Goal: Task Accomplishment & Management: Manage account settings

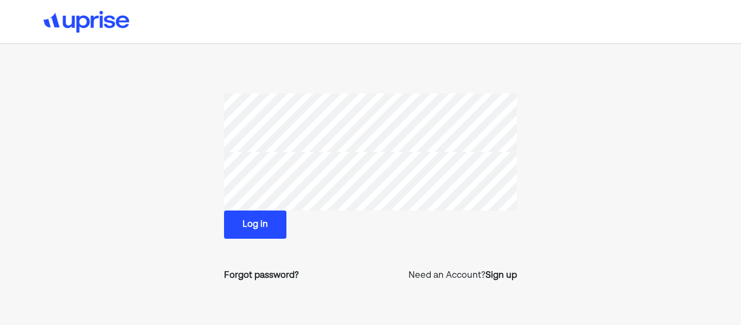
click at [252, 214] on button "Log in" at bounding box center [255, 224] width 62 height 28
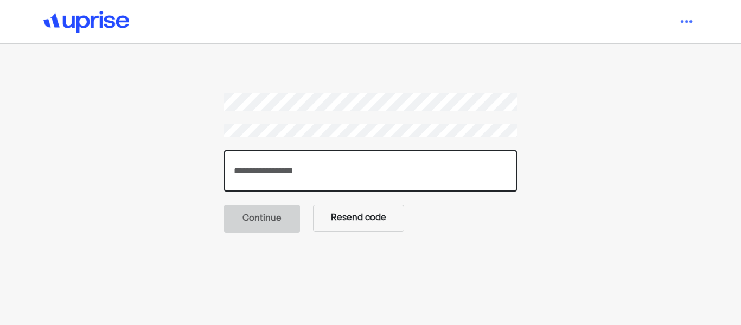
click at [266, 181] on input "number" at bounding box center [370, 170] width 293 height 41
type input "******"
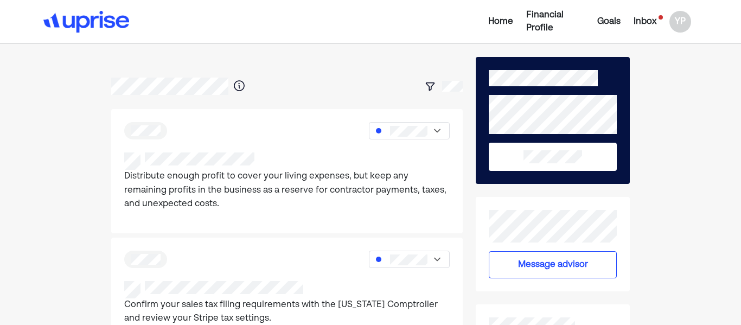
click at [648, 19] on div "Inbox" at bounding box center [644, 21] width 23 height 13
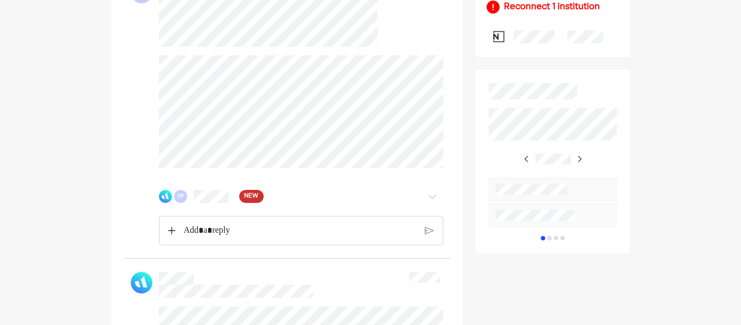
scroll to position [637, 0]
click at [205, 206] on div "YP NEW" at bounding box center [301, 195] width 285 height 22
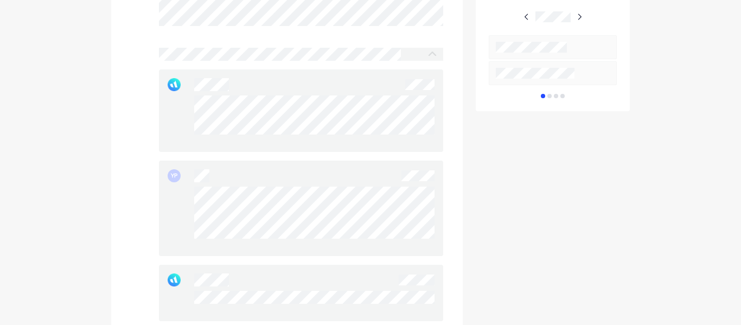
scroll to position [779, 0]
click at [331, 246] on div at bounding box center [314, 215] width 240 height 61
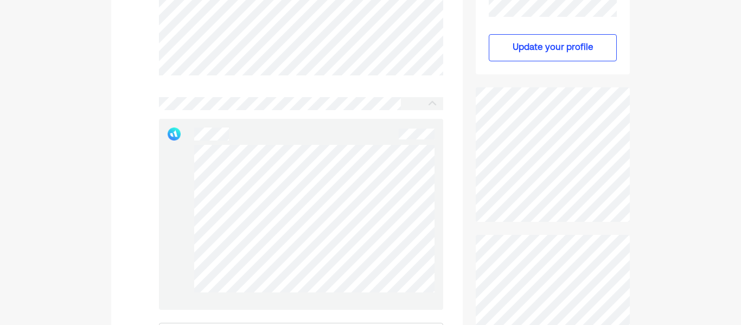
scroll to position [240, 0]
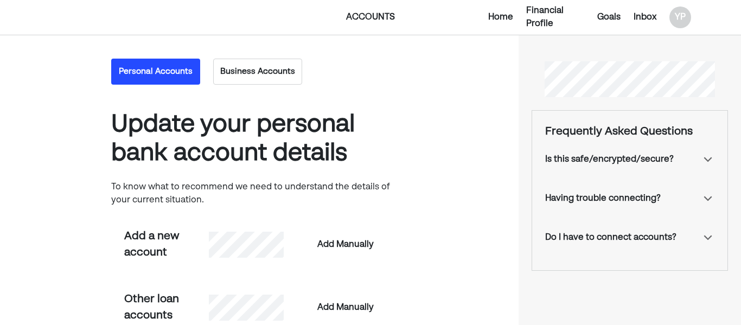
click at [285, 81] on button "Business Accounts" at bounding box center [257, 72] width 89 height 26
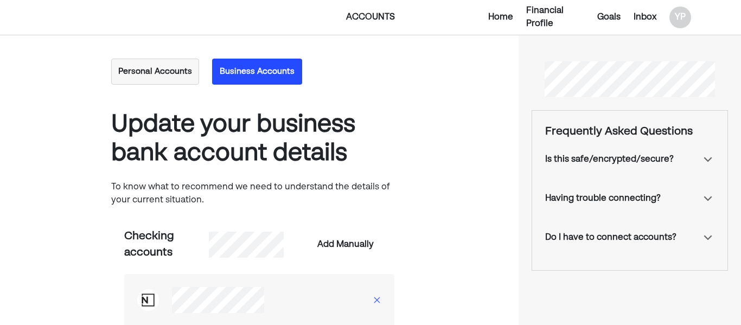
click at [547, 12] on div "Financial Profile" at bounding box center [555, 17] width 58 height 26
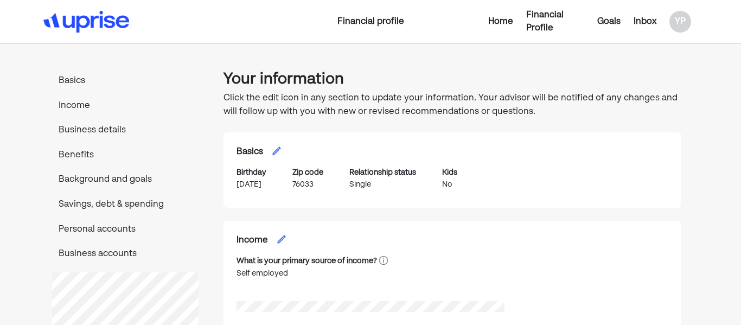
click at [497, 22] on div "Home" at bounding box center [500, 21] width 25 height 13
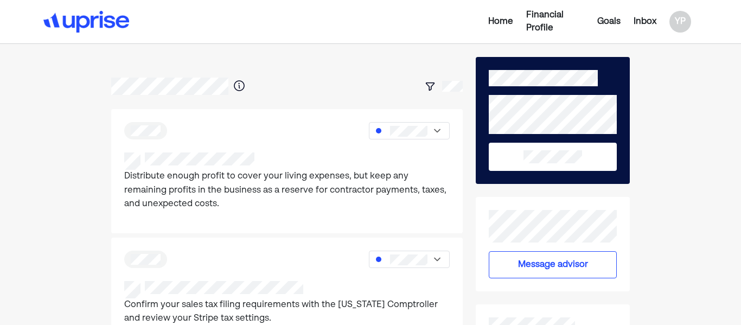
click at [645, 28] on div "Inbox" at bounding box center [644, 21] width 23 height 13
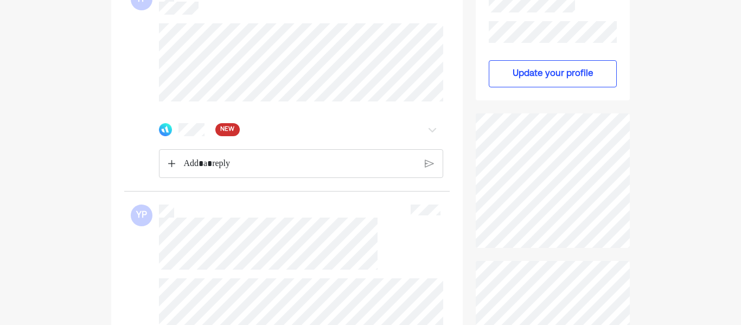
scroll to position [215, 0]
click at [256, 134] on div "NEW" at bounding box center [278, 127] width 238 height 13
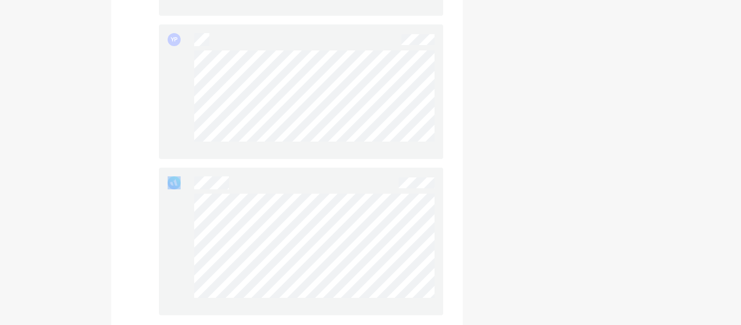
scroll to position [1725, 0]
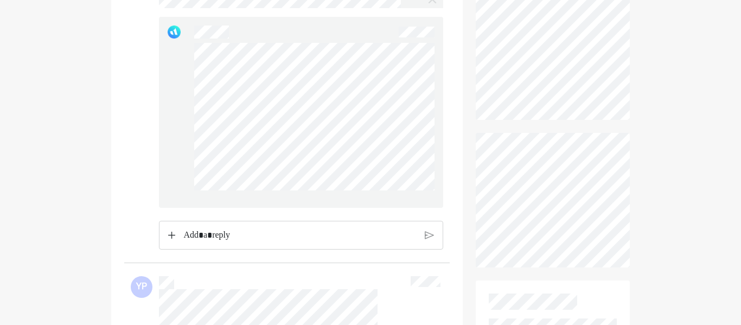
scroll to position [0, 0]
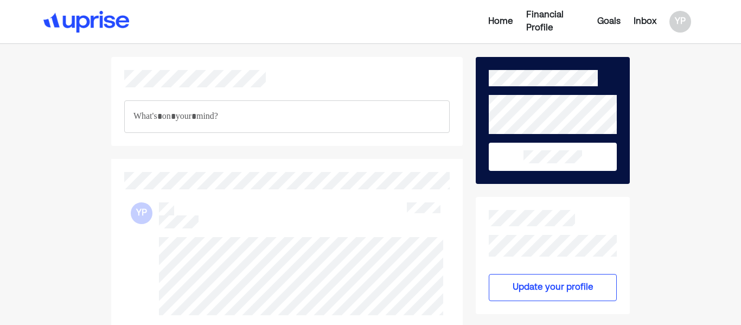
click at [546, 19] on div "Financial Profile" at bounding box center [555, 22] width 58 height 26
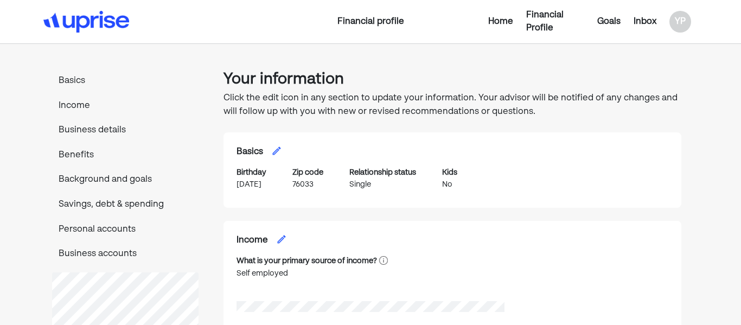
click at [507, 25] on div "Home" at bounding box center [500, 21] width 25 height 13
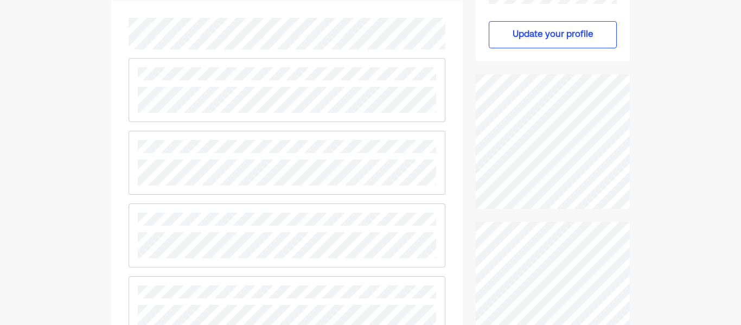
scroll to position [361, 0]
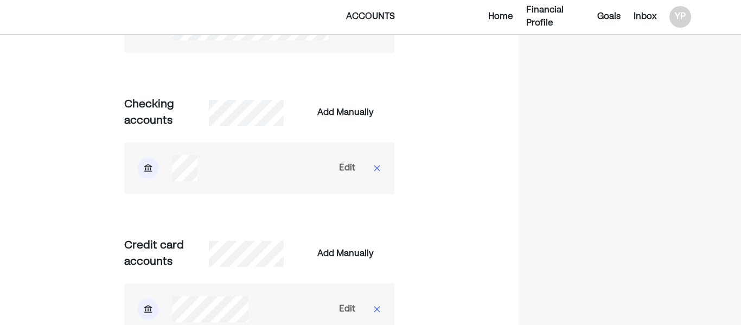
scroll to position [640, 0]
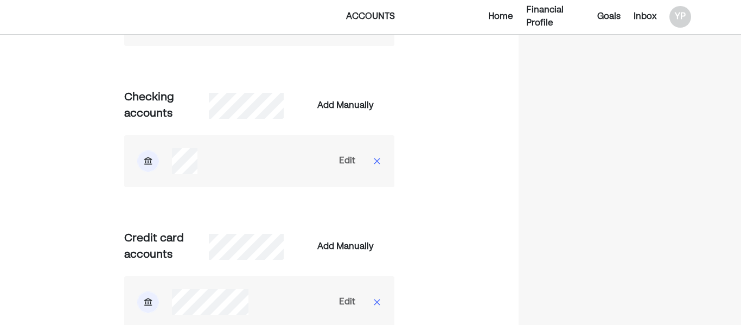
click at [380, 164] on img at bounding box center [377, 161] width 9 height 9
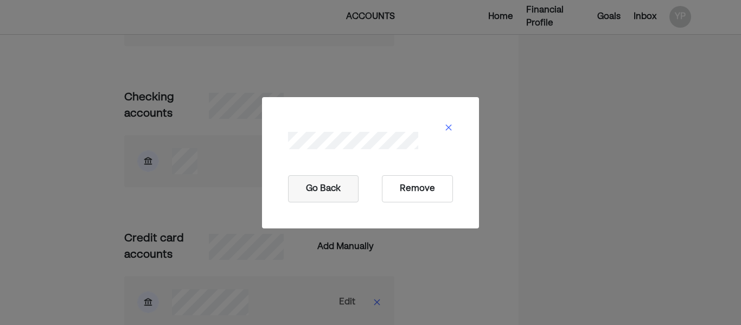
click at [423, 191] on button "Remove" at bounding box center [417, 188] width 71 height 27
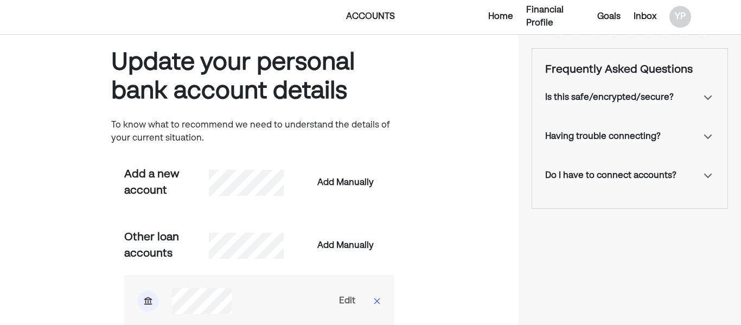
scroll to position [63, 0]
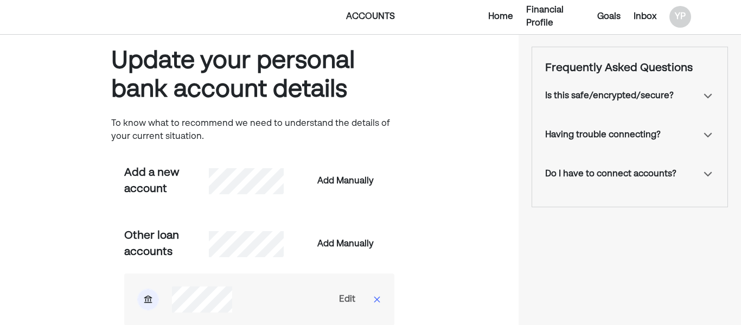
click at [505, 17] on div "Home" at bounding box center [500, 16] width 25 height 13
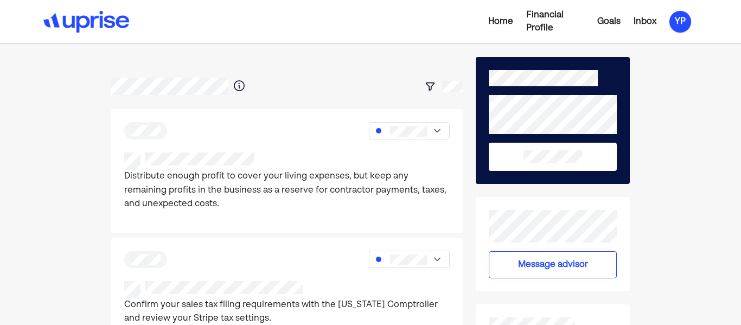
click at [677, 21] on div "YP" at bounding box center [680, 22] width 22 height 22
click at [678, 88] on div "Log out" at bounding box center [671, 87] width 32 height 13
